Goal: Transaction & Acquisition: Book appointment/travel/reservation

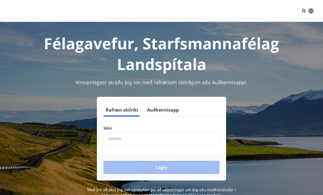
click at [203, 134] on input "phone" at bounding box center [161, 138] width 116 height 13
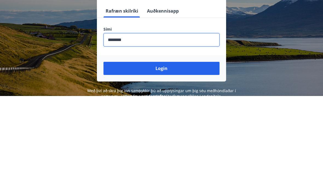
type input "********"
click at [188, 161] on button "Login" at bounding box center [161, 167] width 116 height 13
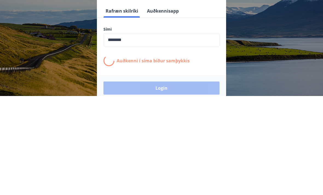
scroll to position [85, 0]
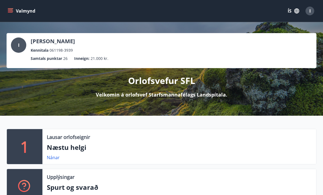
click at [13, 11] on button "Valmynd" at bounding box center [22, 11] width 31 height 10
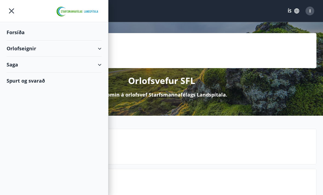
click at [23, 50] on div "Orlofseignir" at bounding box center [54, 49] width 95 height 16
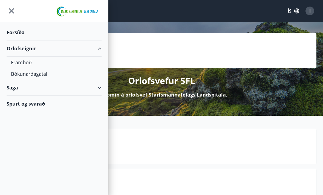
click at [23, 74] on div "Bókunardagatal" at bounding box center [54, 73] width 86 height 11
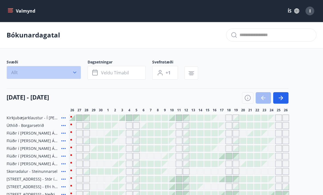
click at [27, 75] on button "Allt" at bounding box center [44, 72] width 74 height 13
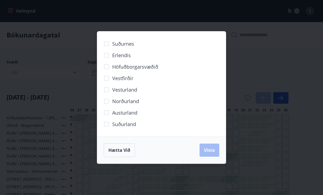
click at [119, 99] on span "Norðurland" at bounding box center [125, 101] width 27 height 7
click at [209, 151] on span "Vista" at bounding box center [209, 150] width 11 height 6
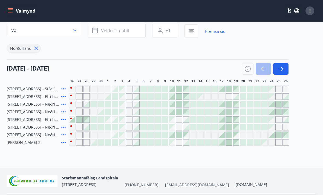
scroll to position [43, 0]
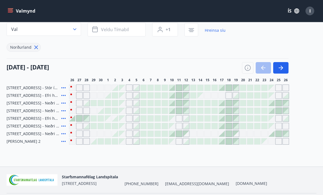
click at [86, 126] on div at bounding box center [86, 126] width 6 height 6
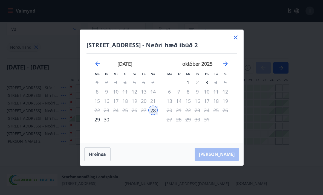
click at [189, 87] on div "1" at bounding box center [187, 82] width 9 height 9
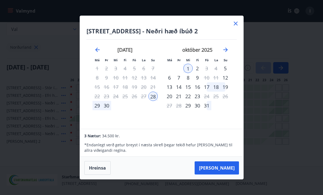
click at [226, 175] on button "Taka Frá" at bounding box center [217, 167] width 44 height 13
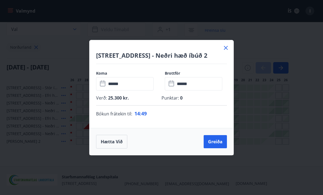
click at [177, 101] on p "Punktar : 0" at bounding box center [193, 98] width 65 height 6
click at [218, 148] on button "Greiða" at bounding box center [215, 141] width 23 height 13
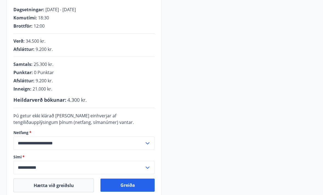
scroll to position [104, 0]
click at [27, 18] on span "Komutími :" at bounding box center [25, 18] width 24 height 6
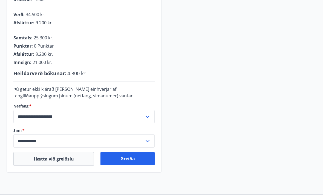
scroll to position [131, 0]
click at [0, 65] on div "**********" at bounding box center [161, 49] width 323 height 245
click at [2, 74] on div "**********" at bounding box center [161, 49] width 323 height 245
click at [135, 156] on button "Greiða" at bounding box center [127, 158] width 54 height 13
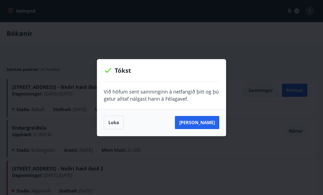
click at [113, 120] on button "Loka" at bounding box center [114, 123] width 20 height 14
